Goal: Transaction & Acquisition: Purchase product/service

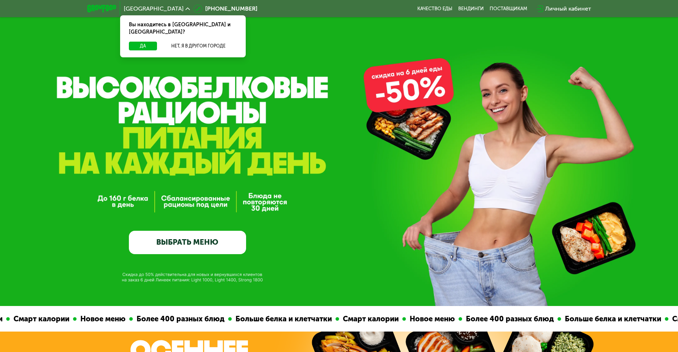
click at [562, 10] on div "Личный кабинет" at bounding box center [568, 8] width 46 height 9
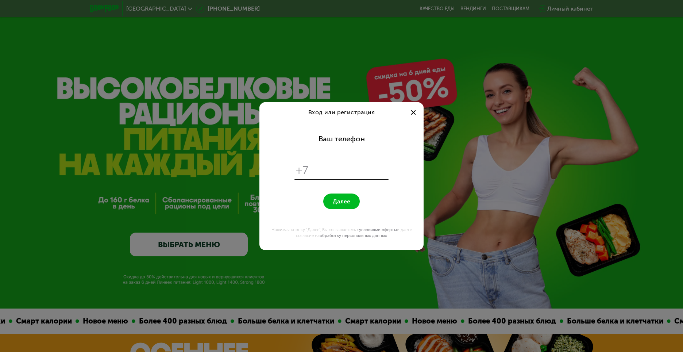
click at [334, 175] on input "tel" at bounding box center [350, 171] width 75 height 14
click at [412, 114] on span at bounding box center [413, 112] width 5 height 5
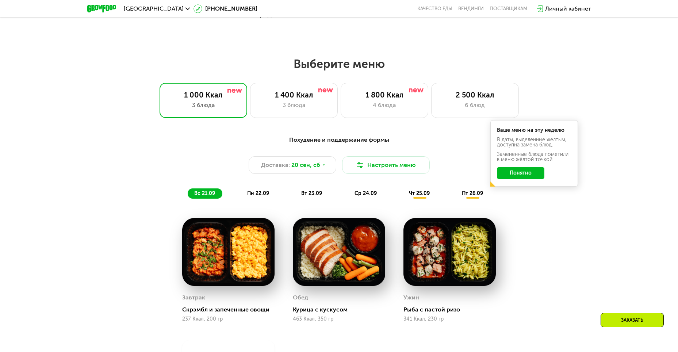
scroll to position [548, 0]
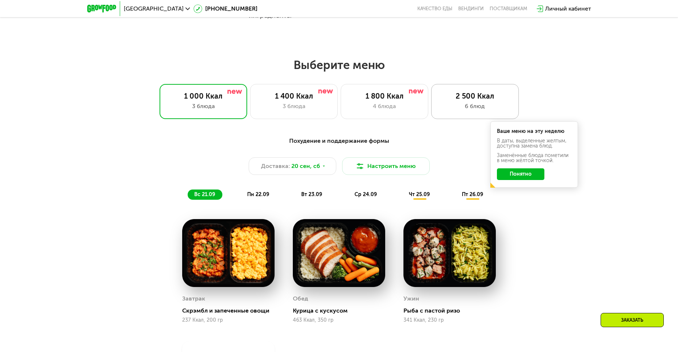
click at [460, 100] on div "2 500 Ккал" at bounding box center [475, 96] width 72 height 9
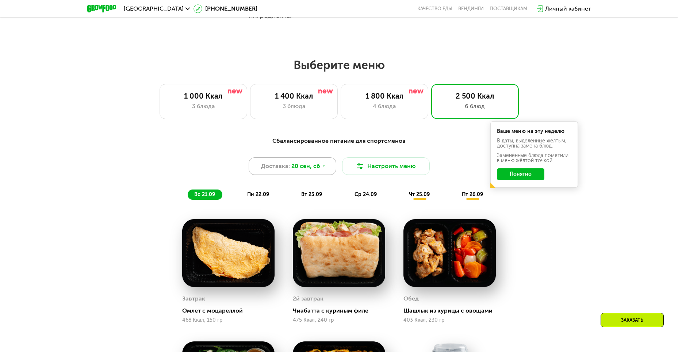
click at [306, 171] on span "20 сен, сб" at bounding box center [305, 166] width 29 height 9
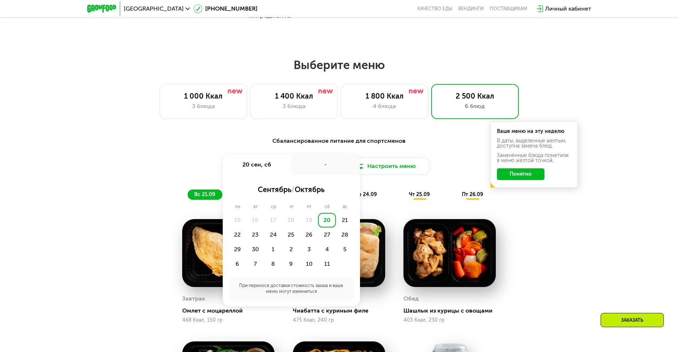
click at [306, 172] on div "-" at bounding box center [325, 164] width 69 height 20
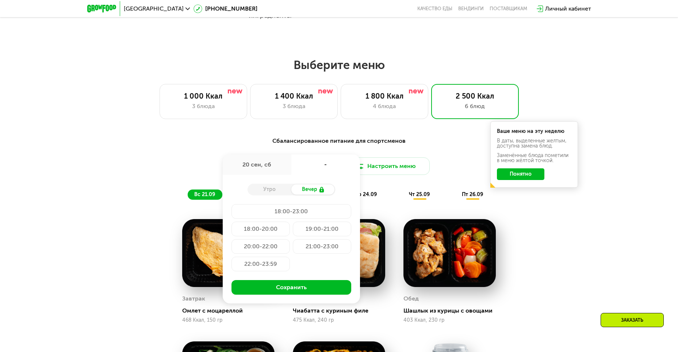
click at [468, 177] on div "Сбалансированное питание для спортсменов Доставка: [DATE] сен, сб - Утро Вечер …" at bounding box center [339, 168] width 432 height 63
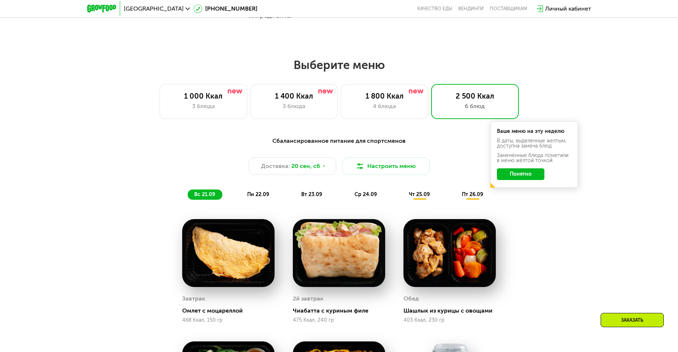
click at [514, 176] on button "Понятно" at bounding box center [520, 174] width 47 height 12
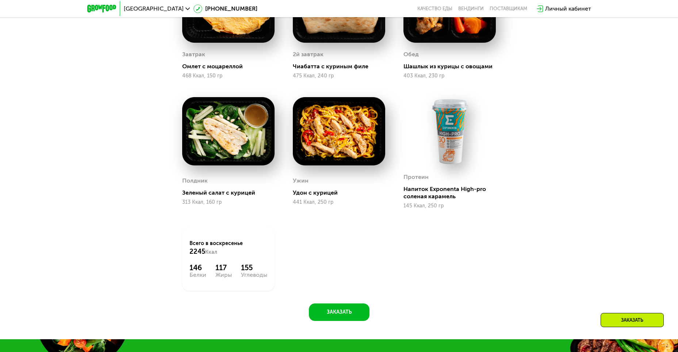
scroll to position [913, 0]
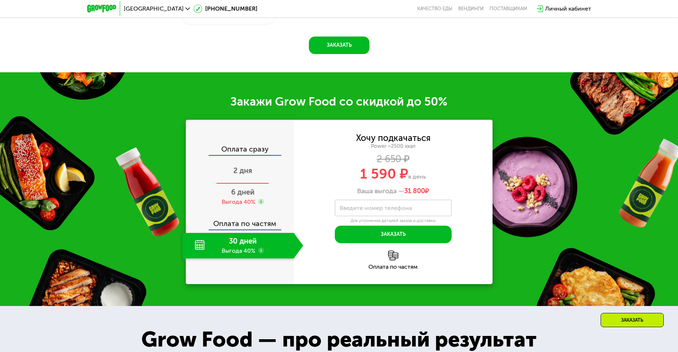
click at [252, 175] on div "2 дня" at bounding box center [242, 171] width 121 height 26
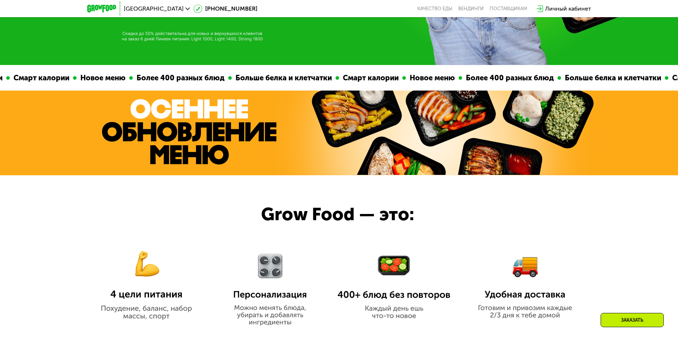
scroll to position [110, 0]
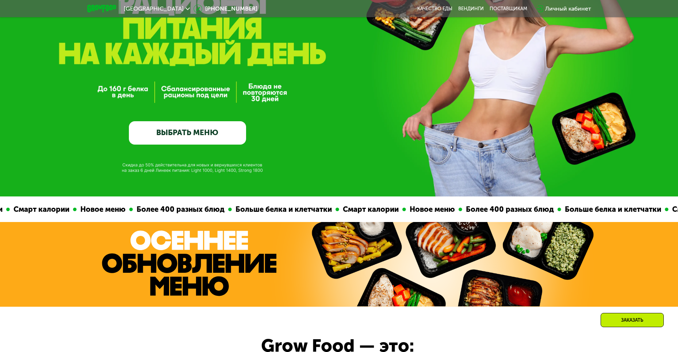
click at [548, 6] on div "Личный кабинет" at bounding box center [568, 8] width 46 height 9
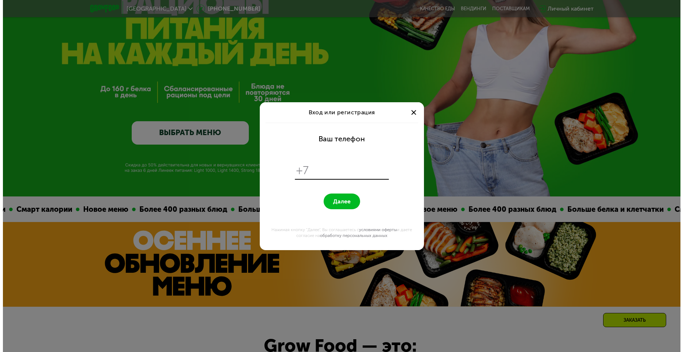
scroll to position [0, 0]
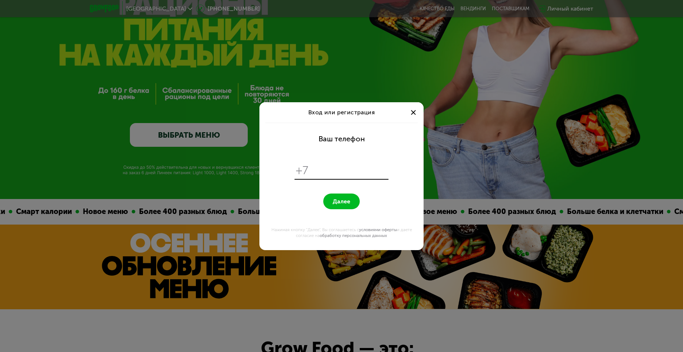
click at [413, 112] on span at bounding box center [413, 112] width 5 height 5
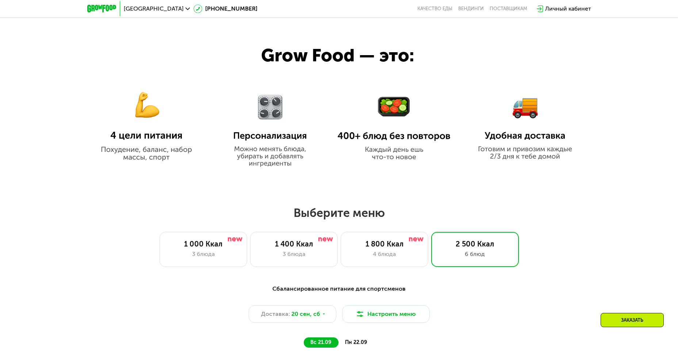
scroll to position [402, 0]
